Goal: Task Accomplishment & Management: Manage account settings

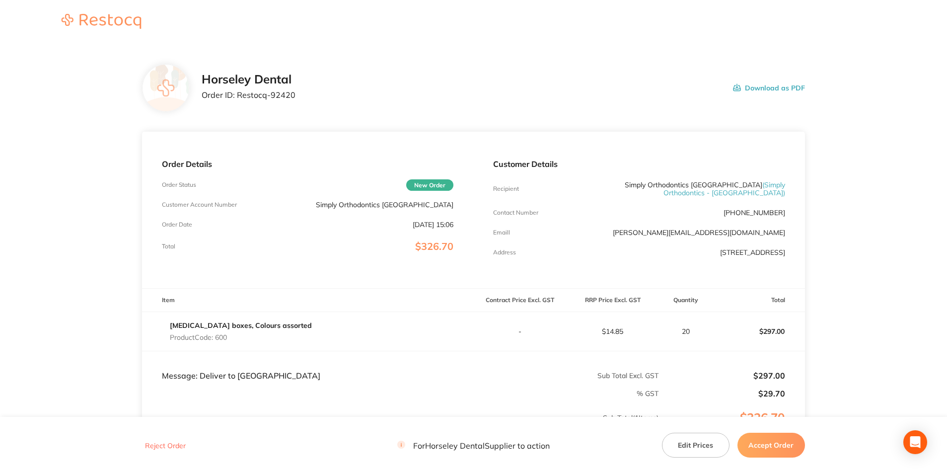
click at [760, 440] on button "Accept Order" at bounding box center [772, 445] width 68 height 25
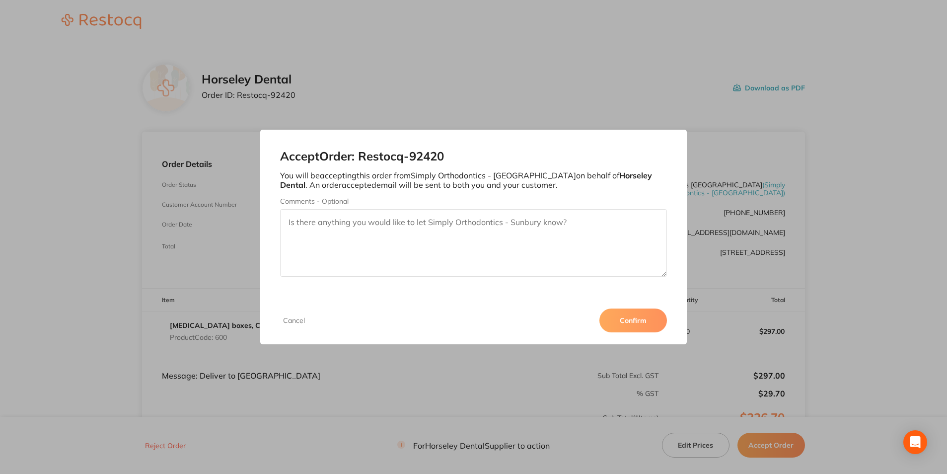
click at [627, 318] on button "Confirm" at bounding box center [634, 321] width 68 height 24
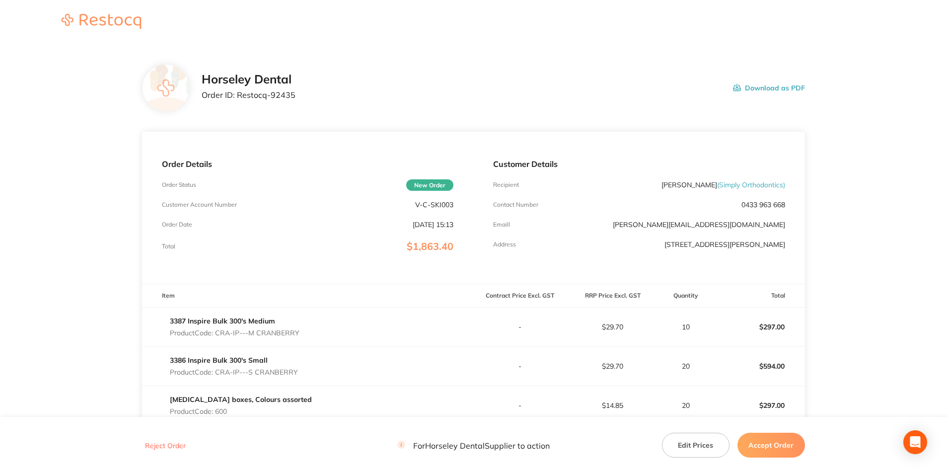
click at [763, 449] on button "Accept Order" at bounding box center [772, 445] width 68 height 25
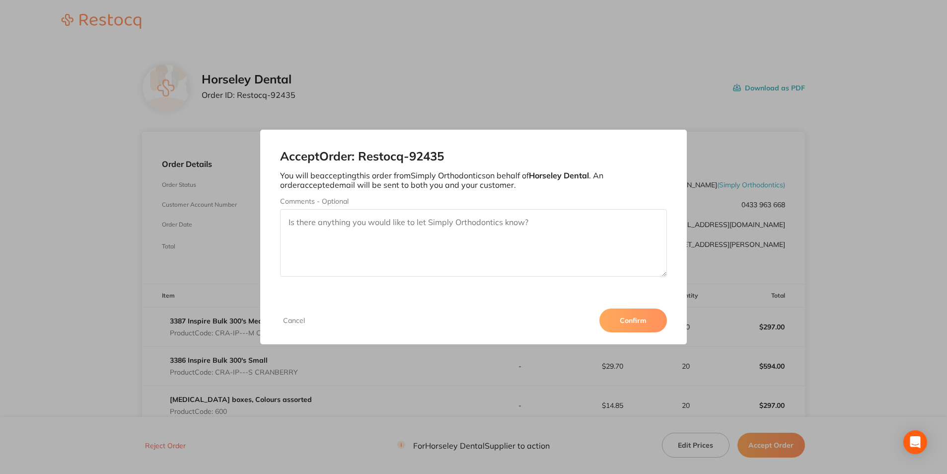
click at [610, 312] on button "Confirm" at bounding box center [634, 321] width 68 height 24
